Goal: Task Accomplishment & Management: Use online tool/utility

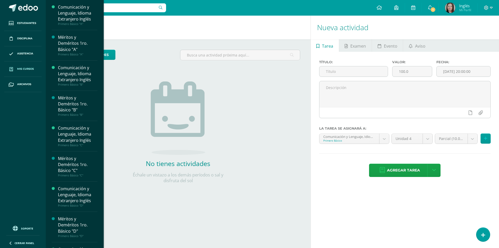
click at [23, 70] on span "Mis cursos" at bounding box center [25, 69] width 17 height 4
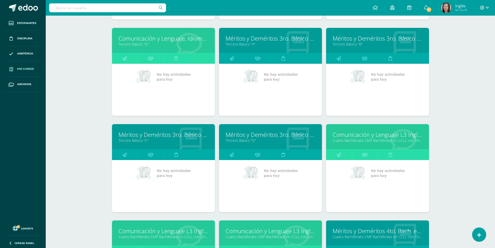
scroll to position [872, 0]
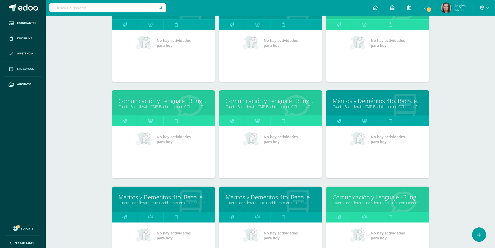
click at [147, 105] on link "Cuarto Bachillerato CMP Bachillerato en CCLL con Orientación en Computación "D"" at bounding box center [164, 106] width 90 height 5
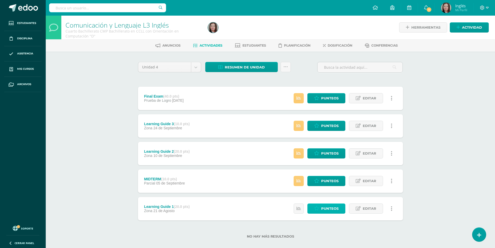
click at [310, 210] on link "Punteos" at bounding box center [327, 208] width 38 height 10
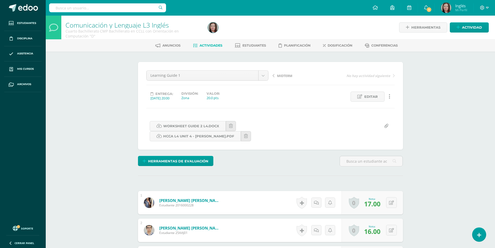
click at [287, 76] on span "MIDTERM" at bounding box center [284, 75] width 15 height 5
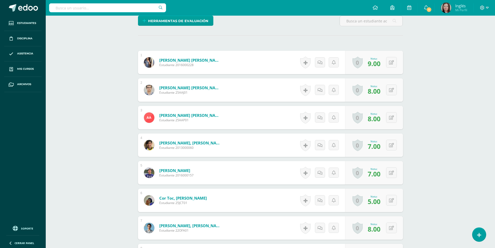
scroll to position [234, 0]
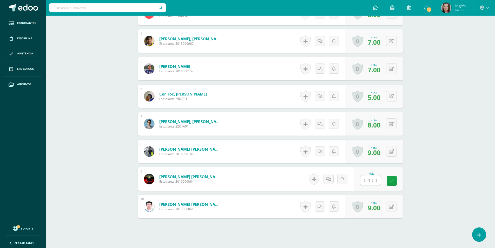
click at [362, 179] on div "Nota" at bounding box center [378, 178] width 49 height 23
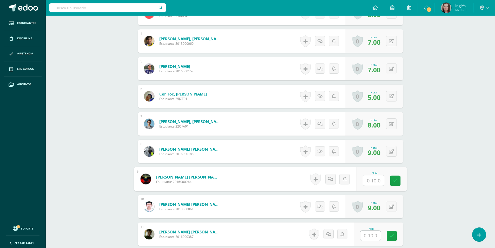
type input "9"
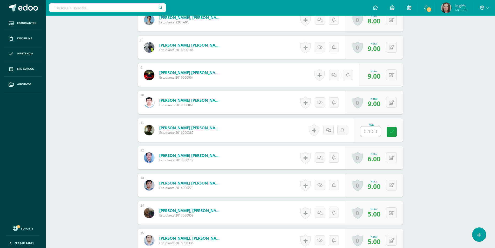
click at [374, 132] on input "text" at bounding box center [371, 131] width 20 height 10
type input "9"
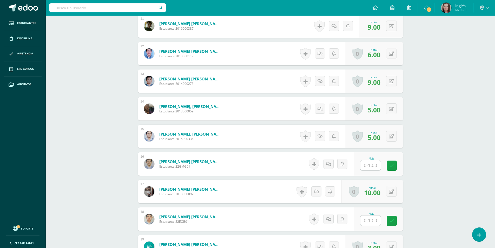
click at [370, 224] on input "text" at bounding box center [371, 220] width 20 height 10
type input "9"
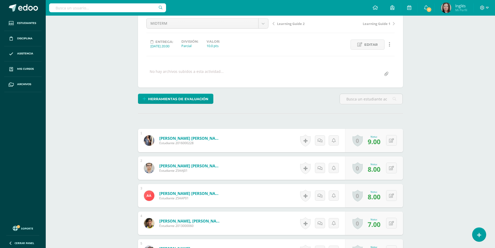
scroll to position [0, 0]
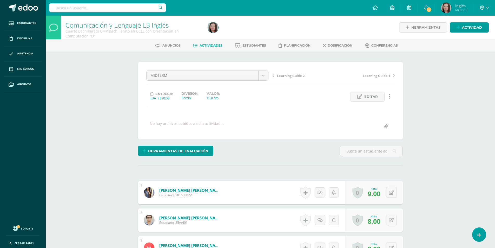
click at [283, 75] on span "Learning Guide 2" at bounding box center [291, 75] width 28 height 5
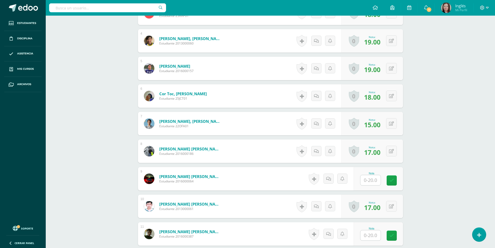
scroll to position [312, 0]
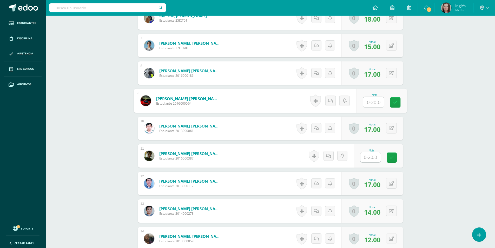
click at [369, 102] on input "text" at bounding box center [373, 102] width 21 height 10
type input "15"
click at [372, 159] on input "text" at bounding box center [371, 157] width 20 height 10
type input "14"
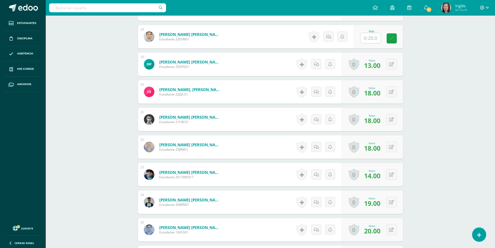
scroll to position [572, 0]
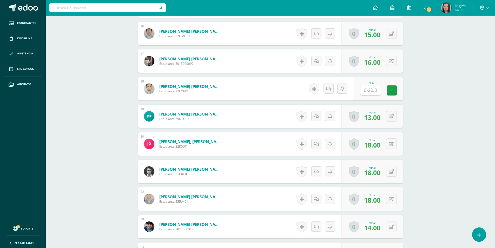
click at [374, 92] on input "text" at bounding box center [371, 90] width 20 height 10
type input "18"
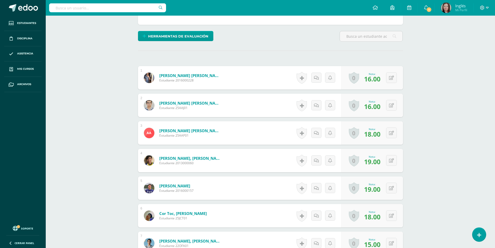
scroll to position [0, 0]
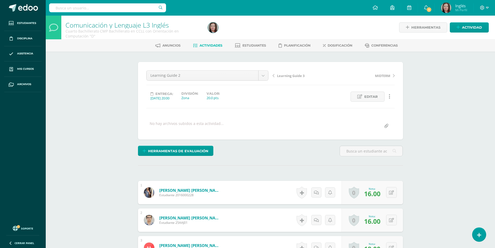
click at [285, 75] on span "Learning Guide 3" at bounding box center [291, 75] width 28 height 5
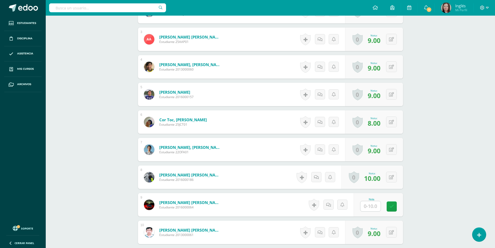
scroll to position [312, 0]
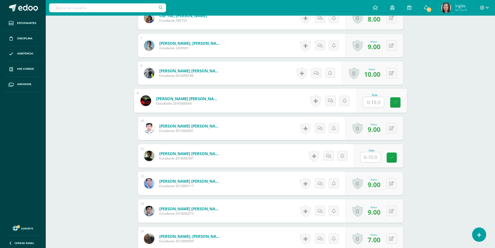
click at [372, 101] on input "text" at bounding box center [373, 102] width 21 height 10
type input "8"
click at [371, 157] on input "text" at bounding box center [373, 157] width 21 height 10
type input "8"
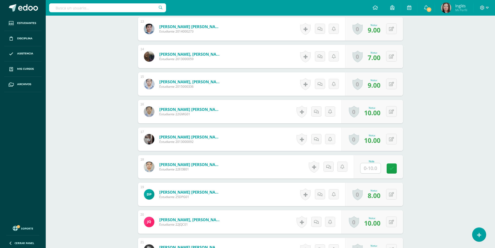
scroll to position [520, 0]
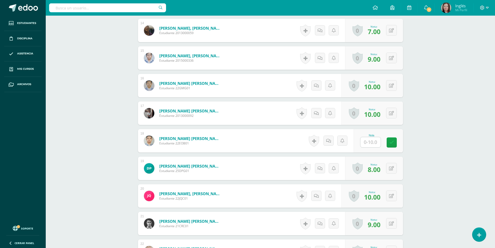
click at [371, 146] on input "text" at bounding box center [371, 142] width 20 height 10
type input "9"
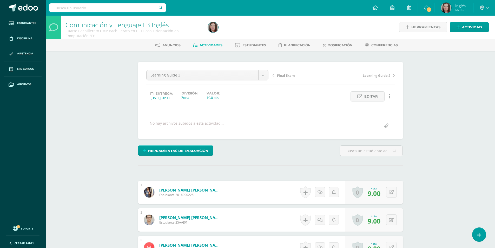
scroll to position [0, 0]
click at [281, 75] on span "Final Exam" at bounding box center [286, 75] width 18 height 5
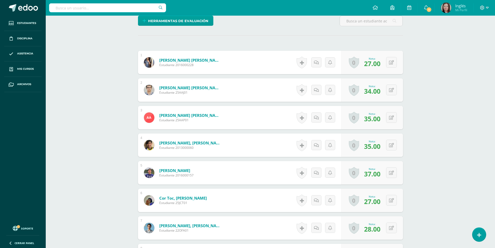
scroll to position [234, 0]
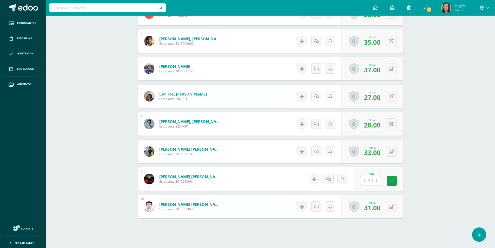
click at [376, 183] on input "text" at bounding box center [371, 180] width 20 height 10
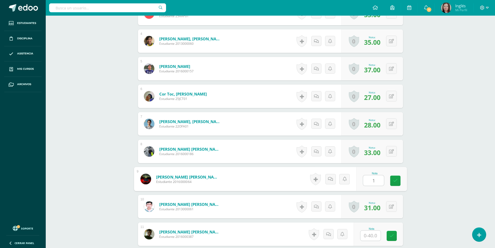
type input "18"
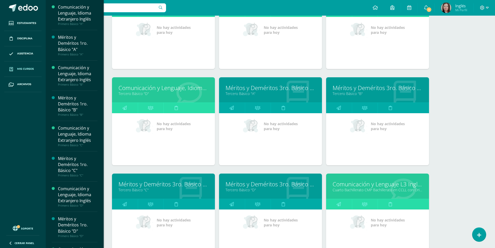
scroll to position [797, 0]
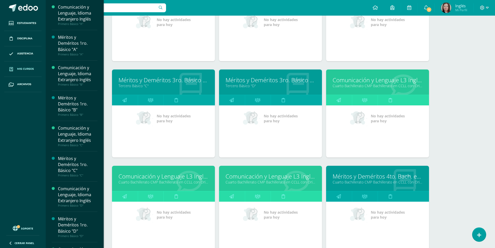
click at [255, 181] on link "Cuarto Bachillerato CMP Bachillerato en CCLL con Orientación en Computación "E"" at bounding box center [271, 181] width 90 height 5
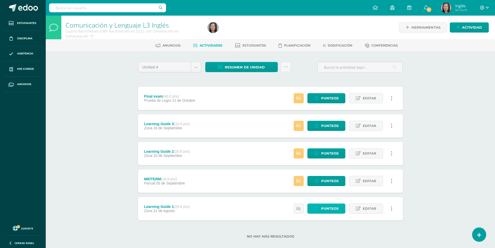
click at [311, 213] on link "Punteos" at bounding box center [327, 208] width 38 height 10
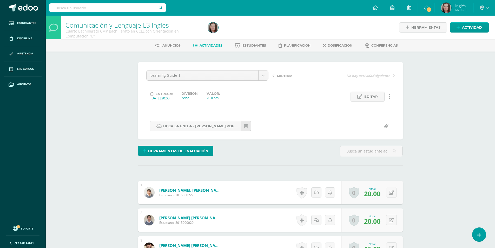
click at [282, 76] on span "MIDTERM" at bounding box center [284, 75] width 15 height 5
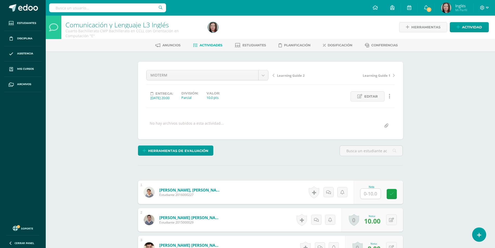
scroll to position [104, 0]
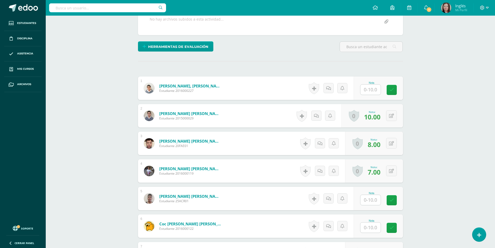
click at [370, 92] on input "text" at bounding box center [371, 90] width 20 height 10
type input "9"
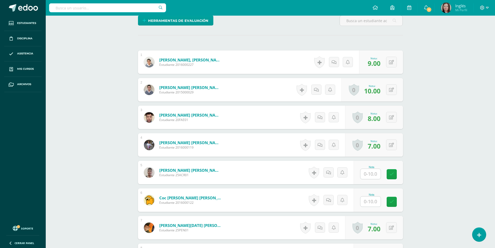
scroll to position [182, 0]
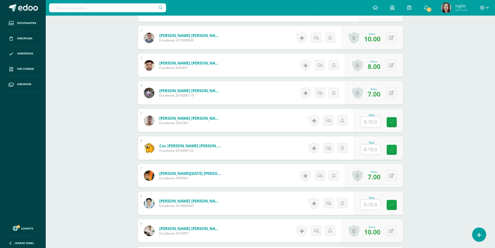
click at [369, 123] on input "text" at bounding box center [371, 122] width 20 height 10
type input "9"
type input "7"
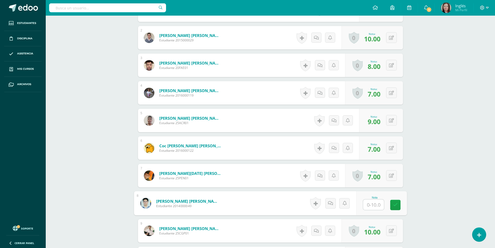
click at [362, 203] on div "Nota" at bounding box center [381, 203] width 51 height 24
type input "10"
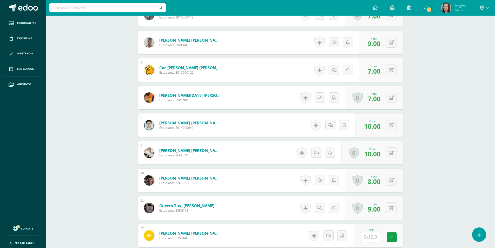
scroll to position [338, 0]
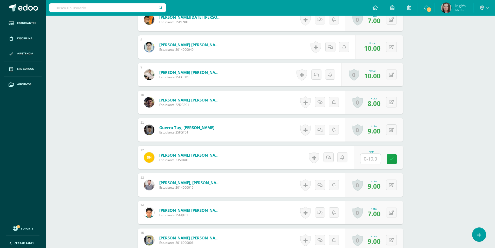
click at [366, 154] on input "text" at bounding box center [371, 159] width 20 height 10
type input "9"
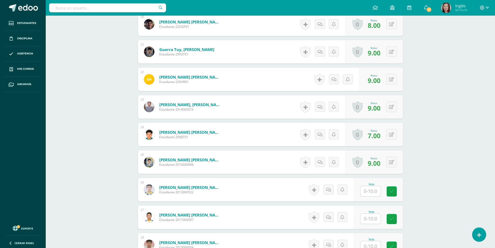
scroll to position [468, 0]
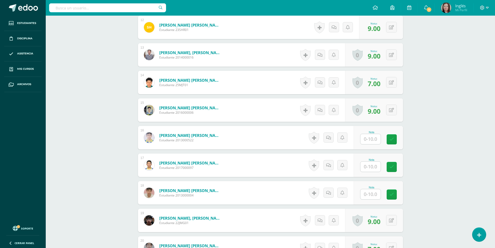
click at [368, 140] on input "text" at bounding box center [371, 139] width 20 height 10
type input "10"
type input "9"
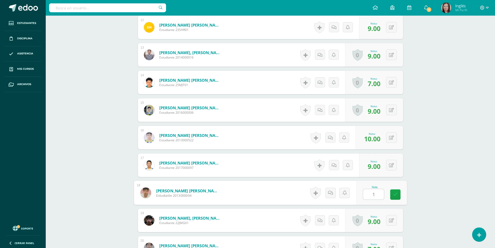
type input "10"
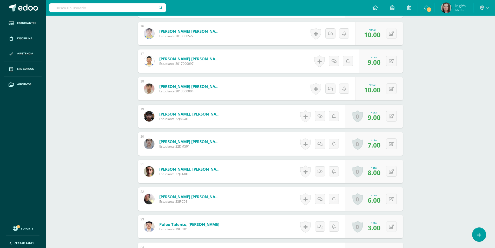
scroll to position [676, 0]
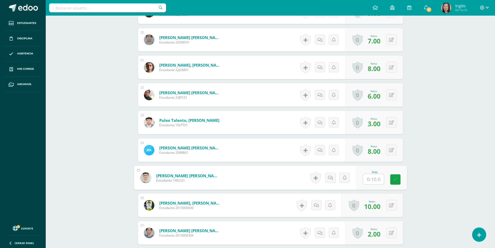
click at [365, 180] on input "text" at bounding box center [373, 179] width 21 height 10
type input "10"
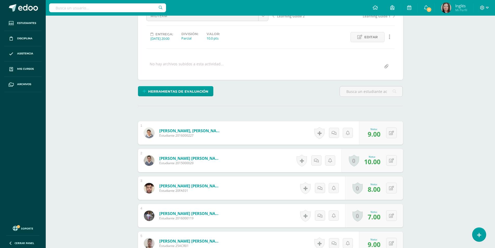
scroll to position [0, 0]
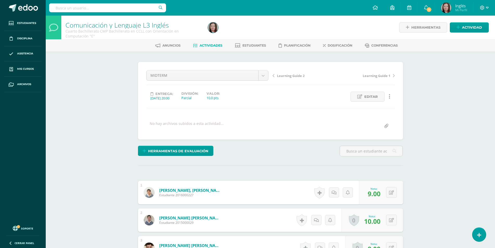
click at [293, 77] on span "Learning Guide 2" at bounding box center [291, 75] width 28 height 5
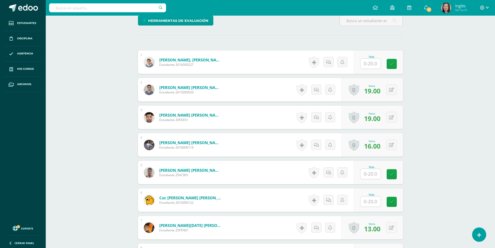
scroll to position [156, 0]
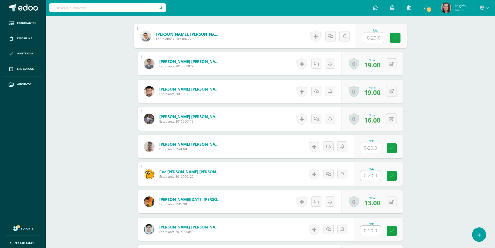
click at [363, 40] on input "text" at bounding box center [373, 38] width 21 height 10
type input "19"
click at [368, 151] on input "text" at bounding box center [373, 148] width 21 height 10
type input "19"
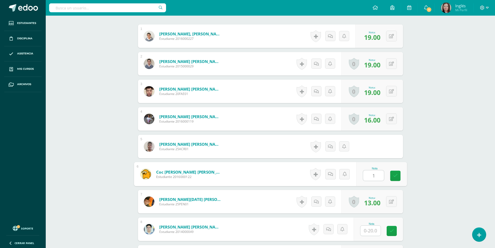
type input "19"
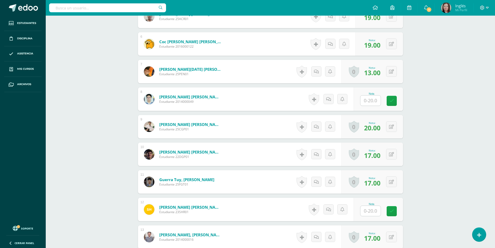
scroll to position [312, 0]
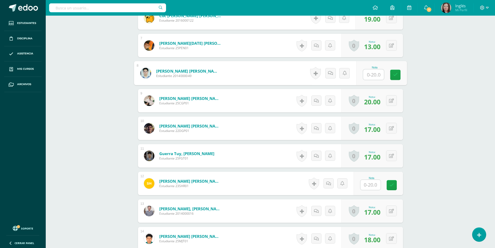
click at [367, 76] on input "text" at bounding box center [373, 74] width 21 height 10
type input "20"
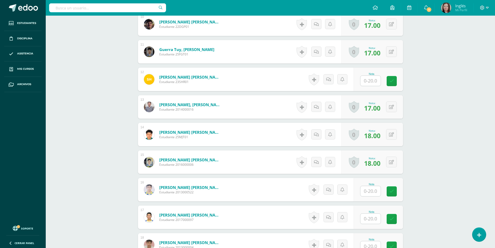
click at [369, 81] on input "text" at bounding box center [371, 81] width 20 height 10
type input "17"
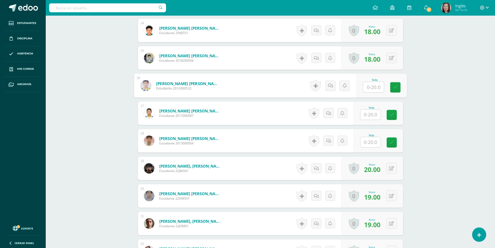
click at [374, 85] on input "text" at bounding box center [373, 87] width 21 height 10
type input "20"
type input "0"
type input "20"
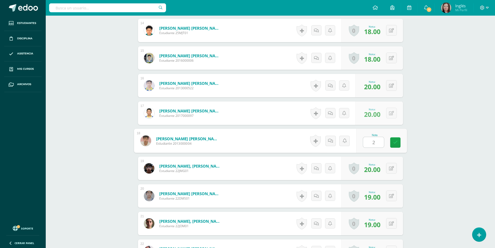
type input "20"
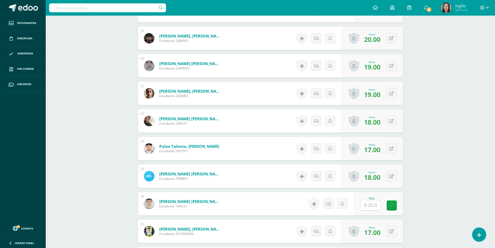
scroll to position [754, 0]
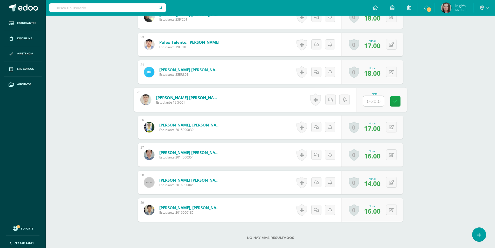
click at [370, 103] on input "text" at bounding box center [373, 101] width 21 height 10
type input "15"
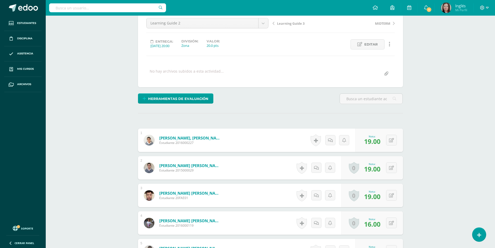
scroll to position [0, 0]
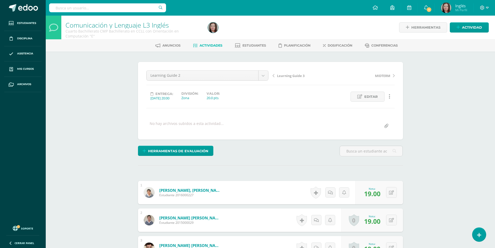
click at [291, 75] on span "Learning Guide 3" at bounding box center [291, 75] width 28 height 5
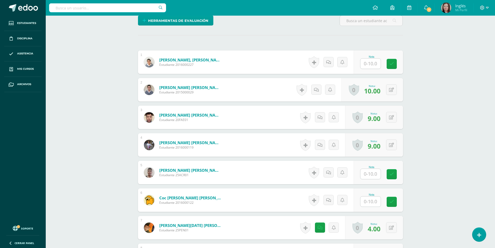
drag, startPoint x: 374, startPoint y: 66, endPoint x: 366, endPoint y: 62, distance: 9.4
click at [375, 66] on input "text" at bounding box center [371, 64] width 20 height 10
type input "10"
click at [354, 170] on div "Historial de actividad No hay historial para esta actividad Agregar Comentarios…" at bounding box center [330, 172] width 47 height 23
click at [365, 174] on input "text" at bounding box center [371, 174] width 20 height 10
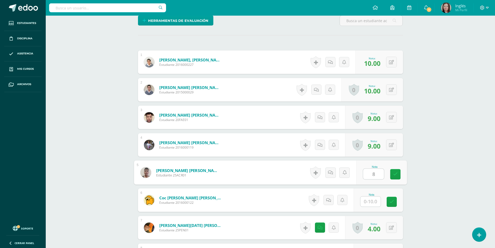
type input "8"
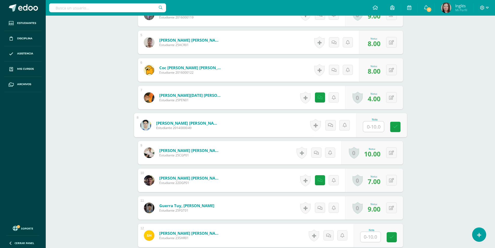
click at [371, 127] on input "text" at bounding box center [373, 126] width 21 height 10
type input "10"
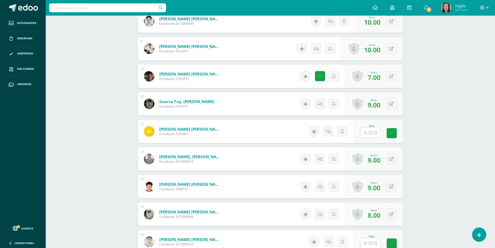
scroll to position [390, 0]
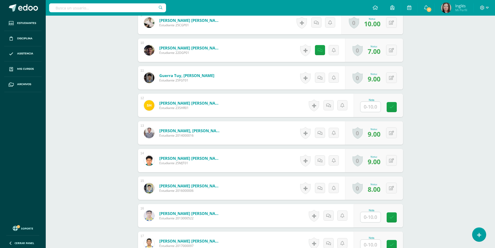
click at [371, 107] on input "text" at bounding box center [371, 107] width 20 height 10
type input "10"
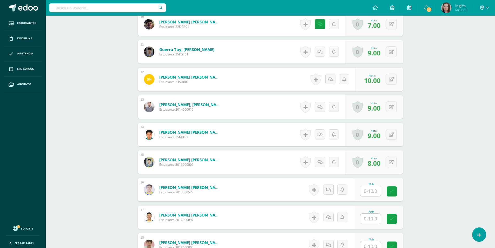
scroll to position [442, 0]
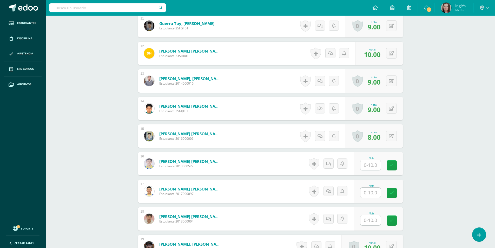
click at [369, 174] on div "Nota" at bounding box center [378, 163] width 49 height 23
click at [368, 167] on input "text" at bounding box center [373, 165] width 21 height 10
type input "9"
type input "10"
click at [389, 213] on div "0 Logros Logros obtenidos Aún no hay logros agregados Nota: 1.00" at bounding box center [381, 218] width 44 height 23
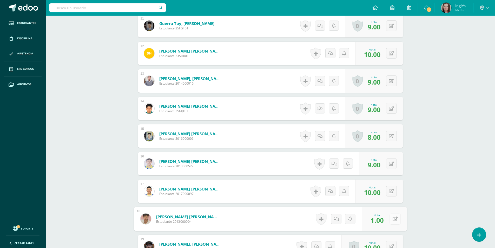
click at [393, 220] on icon at bounding box center [395, 218] width 5 height 4
type input "10"
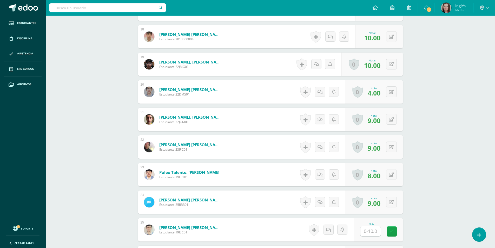
scroll to position [728, 0]
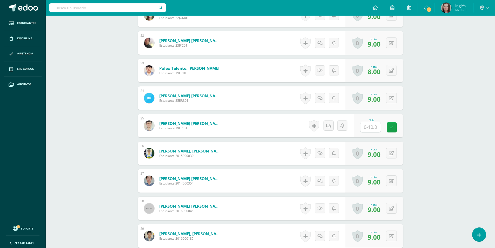
click at [374, 125] on input "text" at bounding box center [371, 127] width 20 height 10
type input "5"
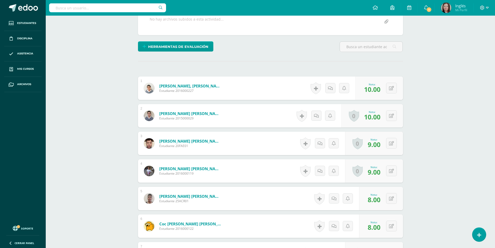
scroll to position [0, 0]
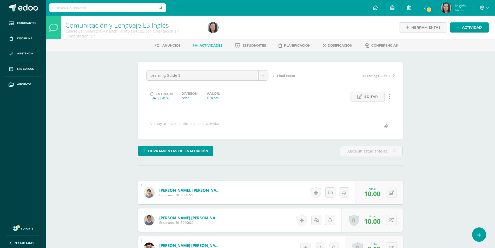
click at [288, 77] on span "Final exam" at bounding box center [286, 75] width 18 height 5
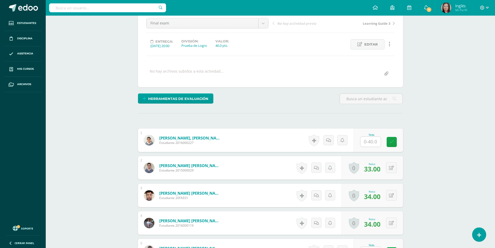
scroll to position [78, 0]
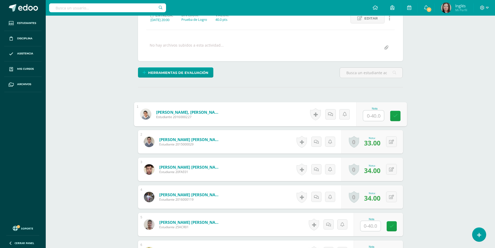
click at [366, 118] on input "text" at bounding box center [373, 116] width 21 height 10
type input "27"
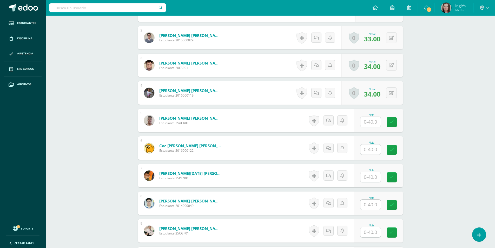
click at [366, 118] on input "text" at bounding box center [371, 122] width 20 height 10
type input "28"
type input "25"
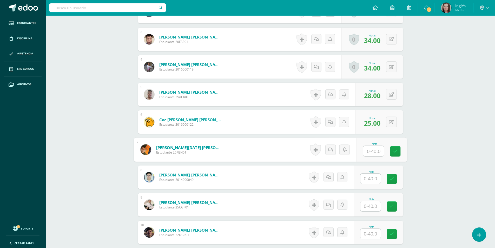
scroll to position [260, 0]
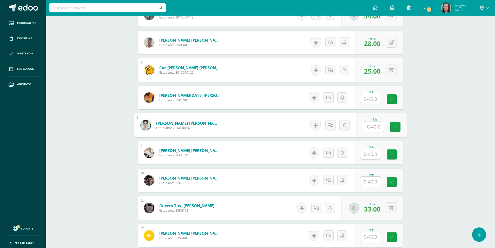
click at [370, 129] on input "text" at bounding box center [373, 126] width 21 height 10
type input "30"
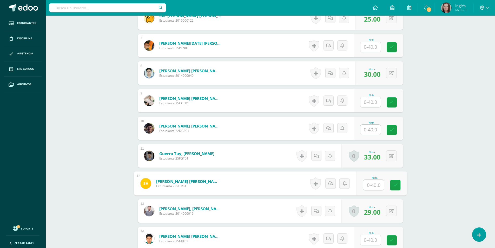
click at [367, 189] on input "text" at bounding box center [373, 185] width 21 height 10
type input "20"
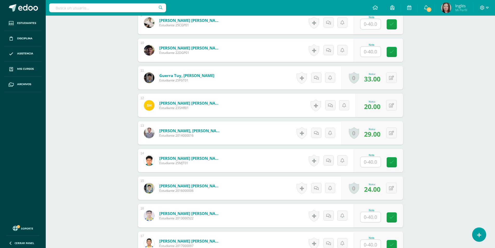
scroll to position [416, 0]
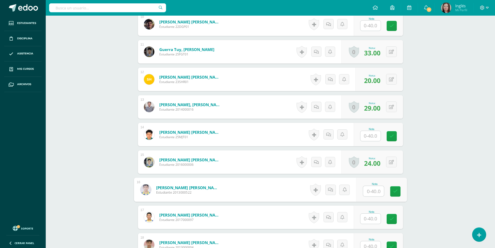
click at [371, 191] on input "text" at bounding box center [373, 191] width 21 height 10
type input "28"
type input "30"
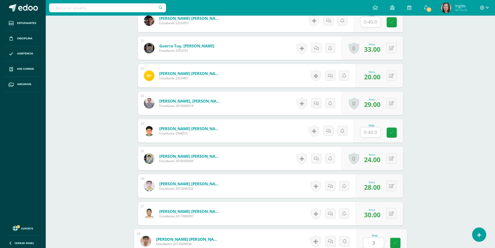
type input "37"
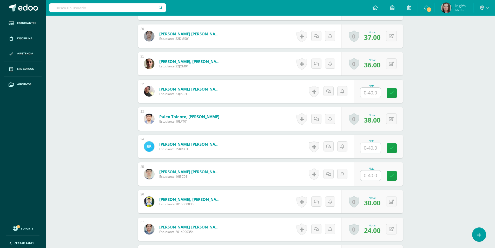
scroll to position [706, 0]
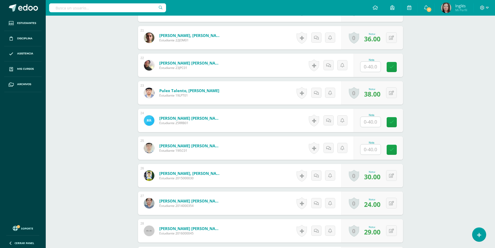
click at [373, 150] on input "text" at bounding box center [371, 149] width 20 height 10
type input "31"
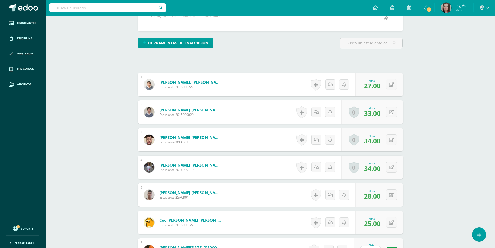
scroll to position [0, 0]
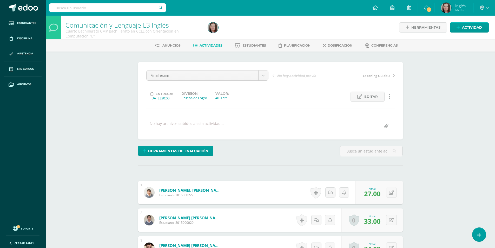
click at [209, 46] on span "Actividades" at bounding box center [211, 45] width 23 height 4
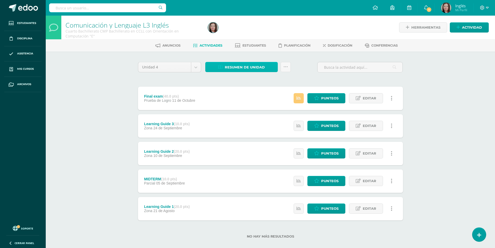
click at [256, 70] on span "Resumen de unidad" at bounding box center [245, 67] width 40 height 10
click at [244, 33] on link "Descargar como HTML" at bounding box center [241, 33] width 55 height 8
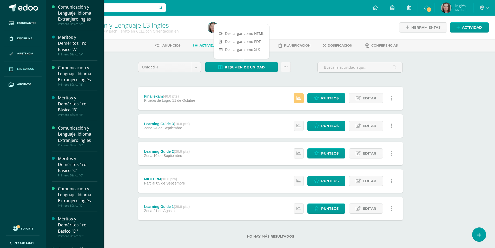
click at [27, 72] on link "Mis cursos" at bounding box center [22, 68] width 37 height 15
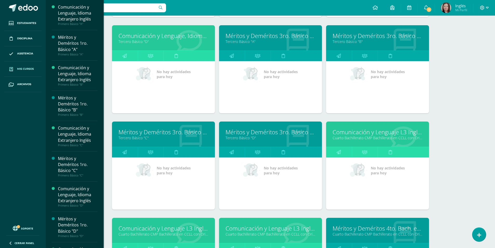
scroll to position [823, 0]
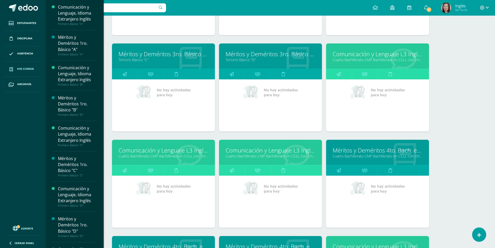
click at [173, 151] on link "Comunicación y Lenguaje L3 Inglés" at bounding box center [164, 150] width 90 height 8
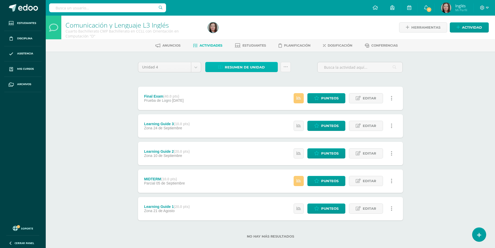
click at [227, 69] on span "Resumen de unidad" at bounding box center [245, 67] width 40 height 10
click at [237, 35] on link "Descargar como HTML" at bounding box center [241, 33] width 55 height 8
click at [487, 9] on icon at bounding box center [487, 7] width 3 height 5
click at [470, 37] on span "Cerrar sesión" at bounding box center [470, 35] width 23 height 5
